Goal: Transaction & Acquisition: Purchase product/service

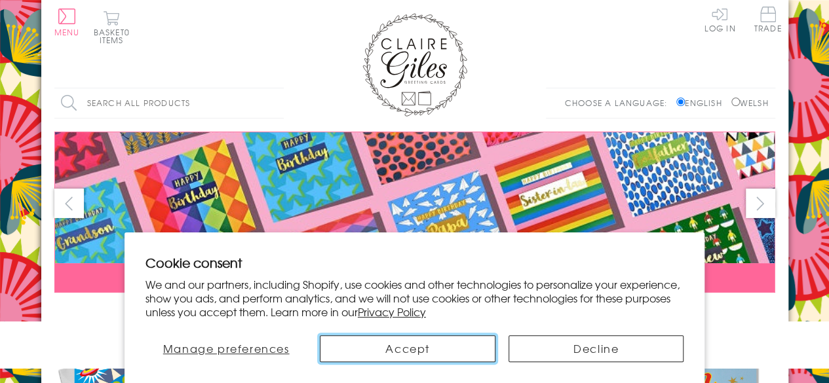
click at [412, 345] on button "Accept" at bounding box center [407, 349] width 175 height 27
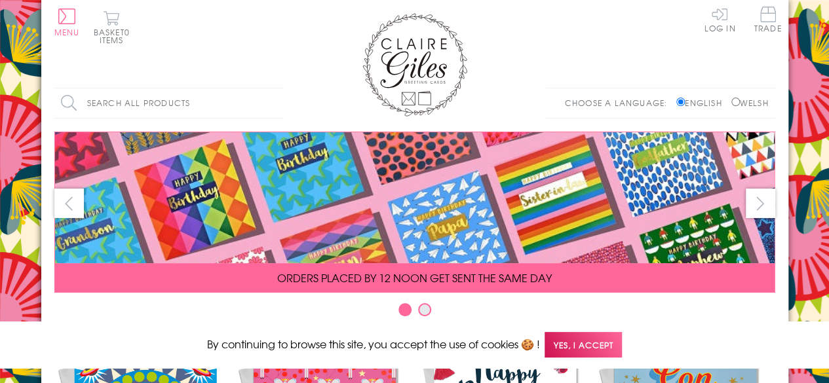
click at [747, 102] on label "Welsh" at bounding box center [749, 103] width 37 height 12
click at [740, 102] on input "Welsh" at bounding box center [735, 102] width 9 height 9
radio input "true"
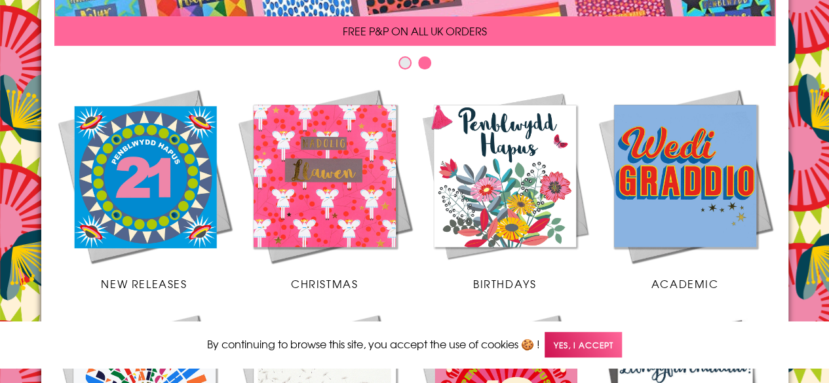
scroll to position [248, 0]
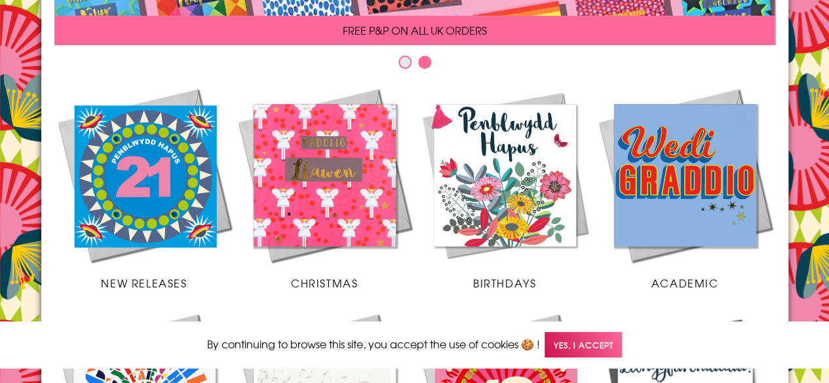
click at [138, 146] on img at bounding box center [144, 175] width 180 height 180
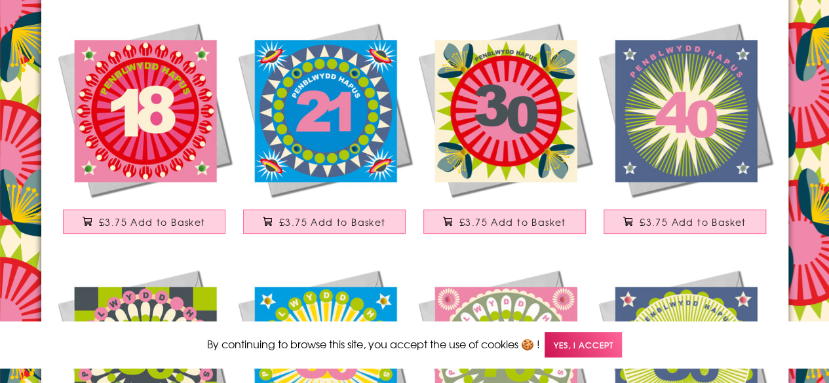
scroll to position [153, 0]
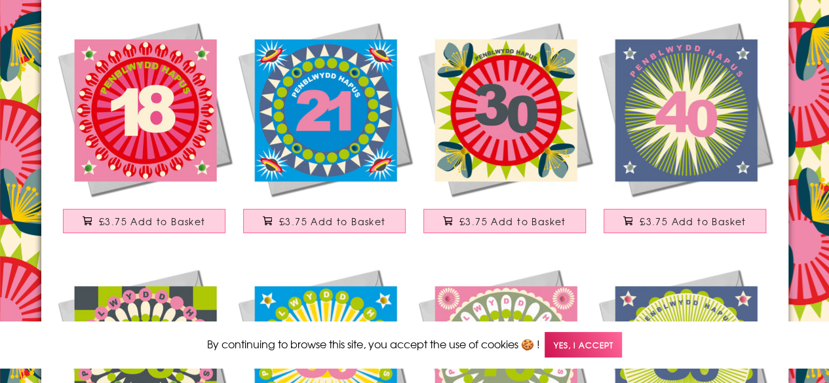
click at [718, 102] on img at bounding box center [685, 109] width 180 height 180
